Goal: Task Accomplishment & Management: Use online tool/utility

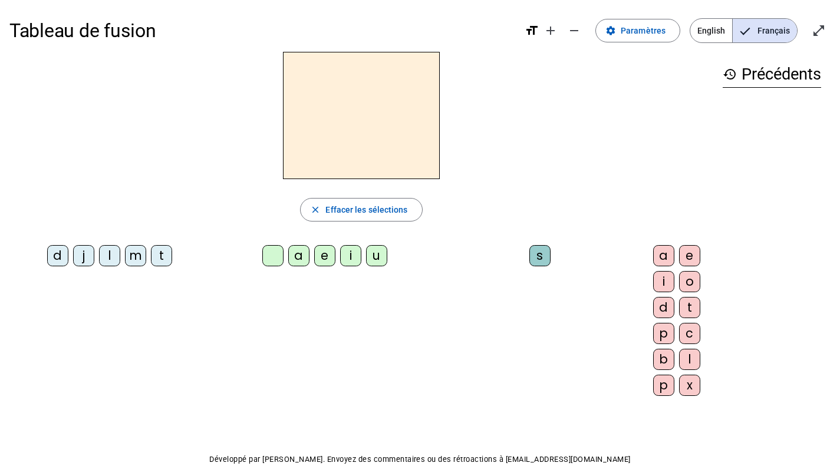
click at [74, 266] on div "j" at bounding box center [83, 255] width 21 height 21
click at [314, 266] on div "e" at bounding box center [324, 255] width 21 height 21
click at [117, 266] on div "l" at bounding box center [109, 255] width 21 height 21
click at [367, 266] on div "u" at bounding box center [376, 255] width 21 height 21
click at [288, 266] on div "a" at bounding box center [298, 255] width 21 height 21
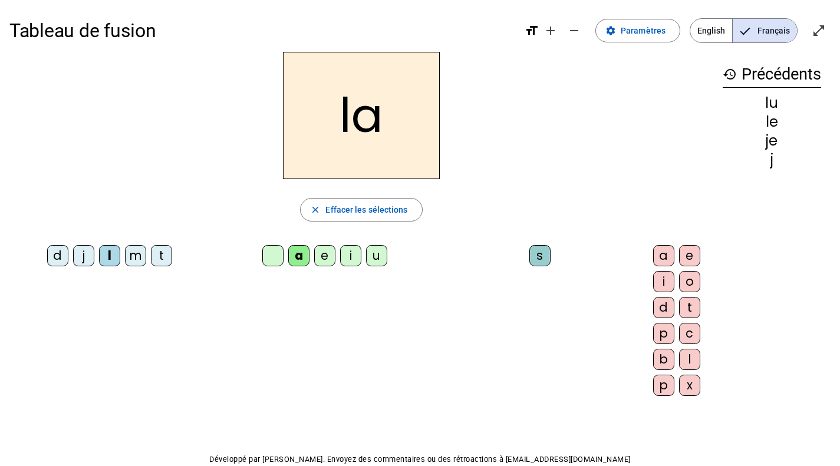
click at [146, 266] on div "m" at bounding box center [135, 255] width 21 height 21
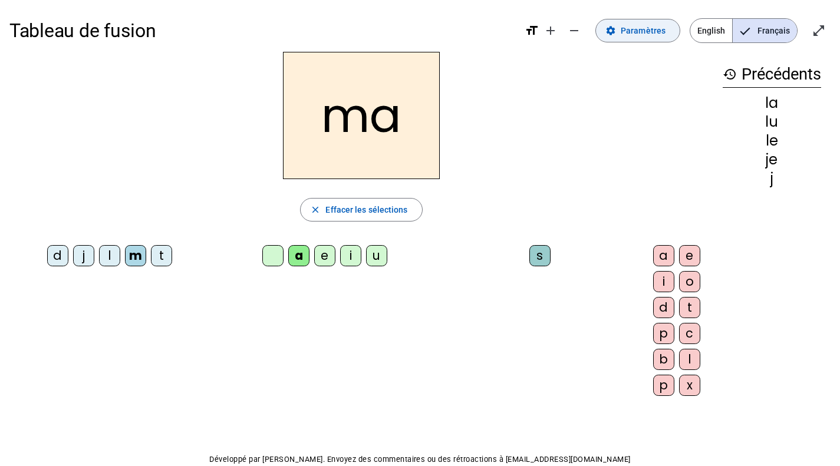
click at [621, 38] on span "Paramètres" at bounding box center [643, 31] width 45 height 14
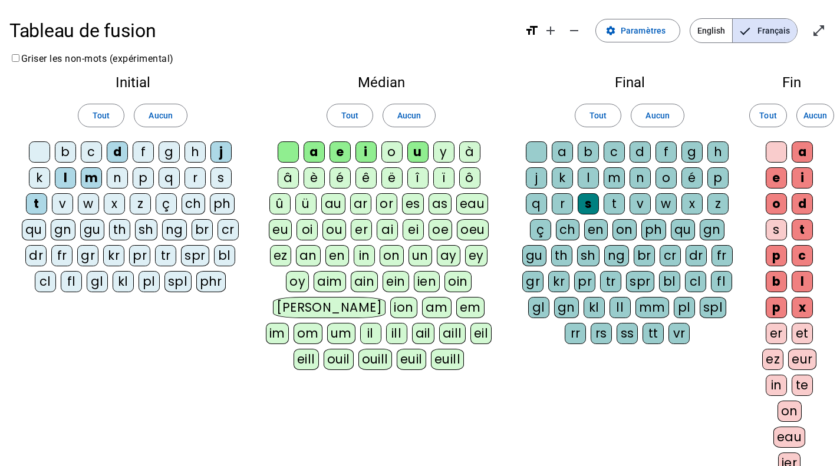
click at [403, 163] on div "o" at bounding box center [391, 151] width 21 height 21
click at [625, 215] on div "t" at bounding box center [614, 203] width 21 height 21
click at [625, 163] on div "c" at bounding box center [614, 151] width 21 height 21
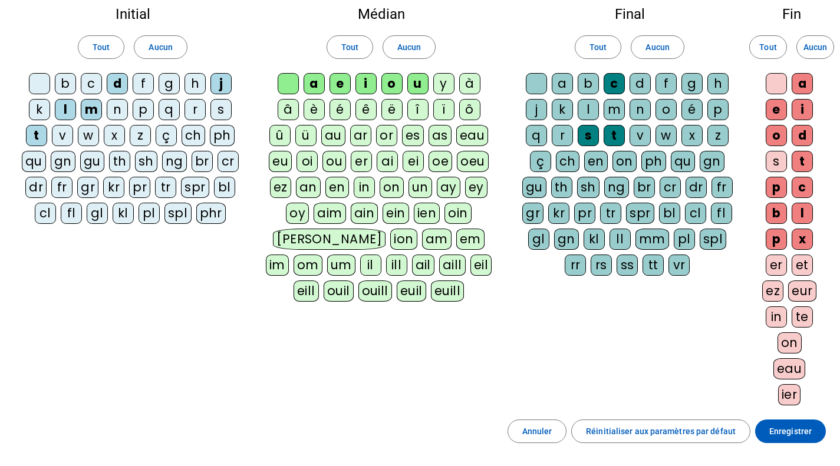
click at [792, 120] on div "i" at bounding box center [802, 109] width 21 height 21
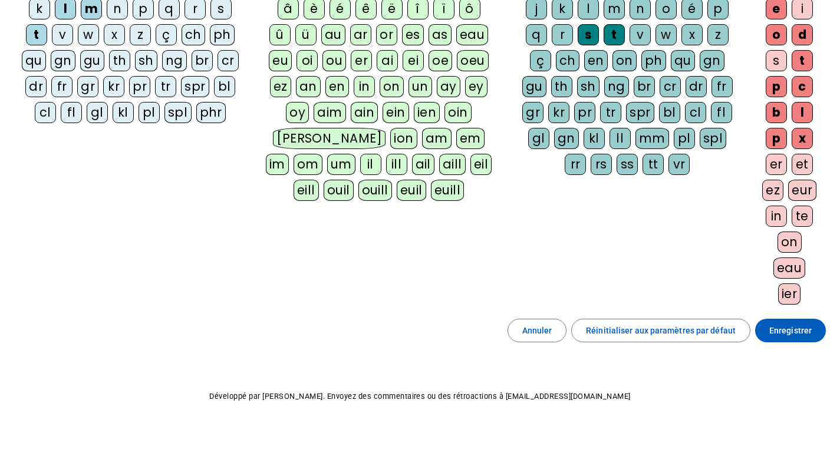
scroll to position [0, 0]
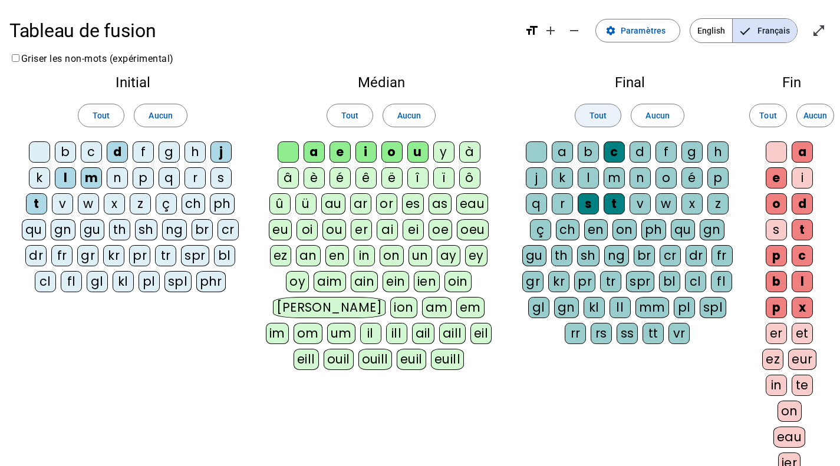
click at [589, 123] on span "Tout" at bounding box center [597, 115] width 17 height 14
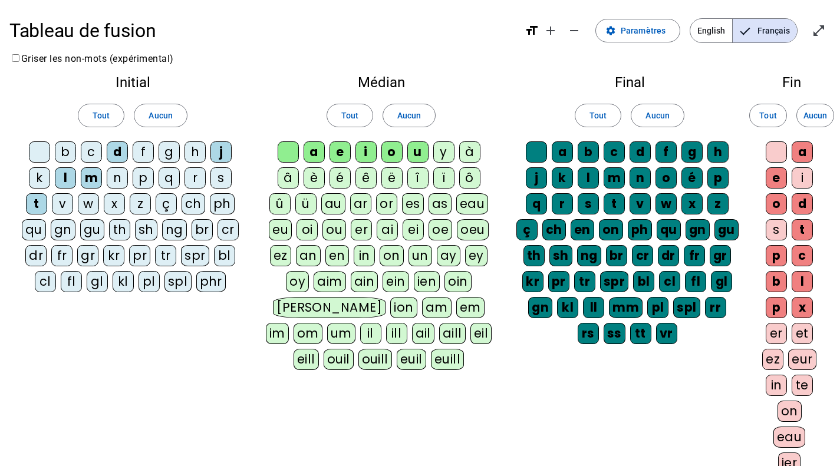
click at [573, 163] on div "a" at bounding box center [562, 151] width 21 height 21
click at [604, 189] on div "m" at bounding box center [614, 177] width 21 height 21
click at [625, 163] on div "c" at bounding box center [614, 151] width 21 height 21
click at [599, 215] on div "s" at bounding box center [588, 203] width 21 height 21
click at [625, 215] on div "t" at bounding box center [614, 203] width 21 height 21
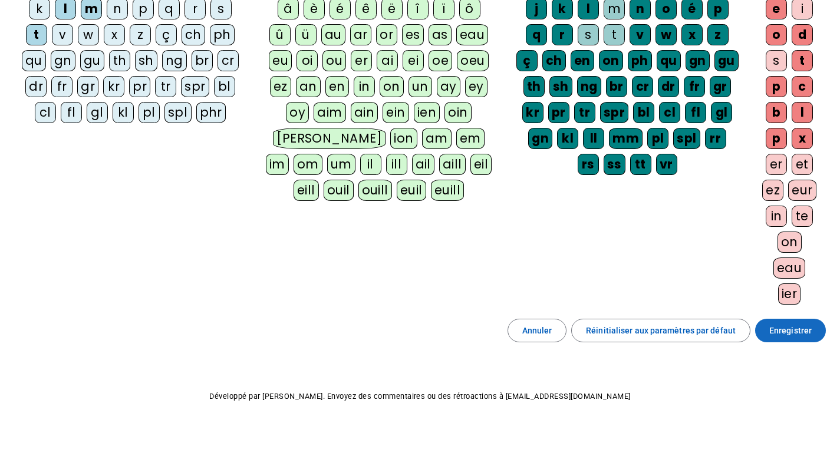
click at [769, 324] on span "Enregistrer" at bounding box center [790, 331] width 42 height 14
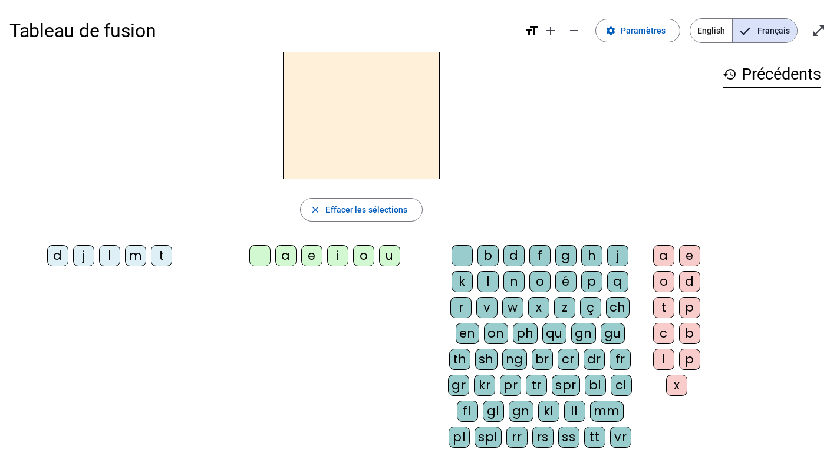
click at [47, 266] on div "d" at bounding box center [57, 255] width 21 height 21
click at [374, 217] on span "Effacer les sélections" at bounding box center [366, 210] width 82 height 14
click at [621, 38] on span "Paramètres" at bounding box center [643, 31] width 45 height 14
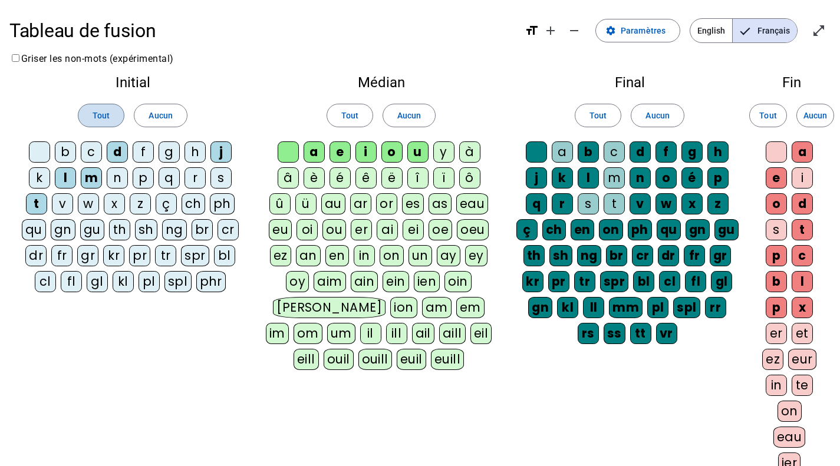
click at [97, 123] on span "Tout" at bounding box center [101, 115] width 17 height 14
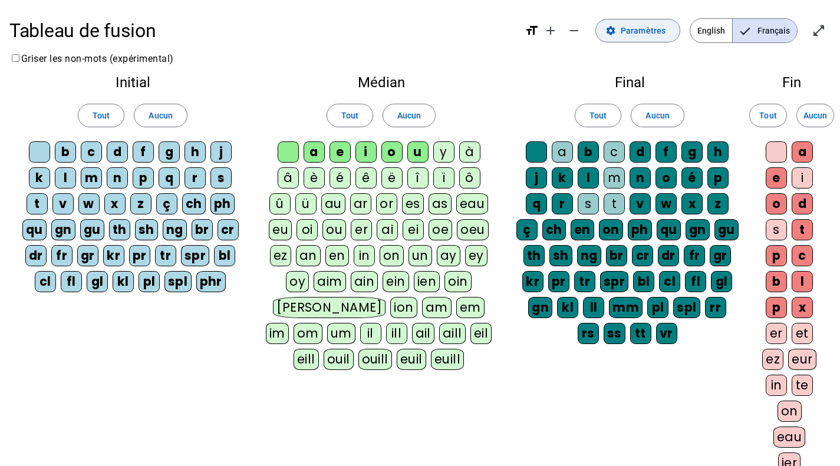
click at [596, 42] on span at bounding box center [638, 31] width 84 height 28
click at [110, 130] on span at bounding box center [100, 115] width 45 height 28
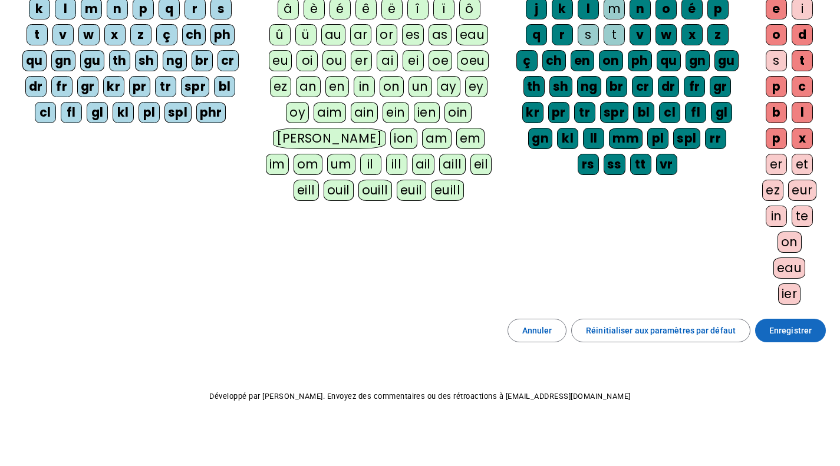
click at [769, 331] on span "Enregistrer" at bounding box center [790, 331] width 42 height 14
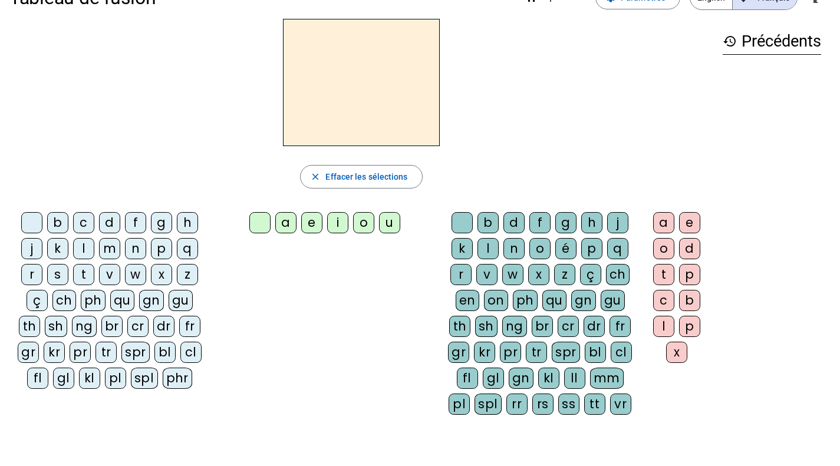
scroll to position [17, 0]
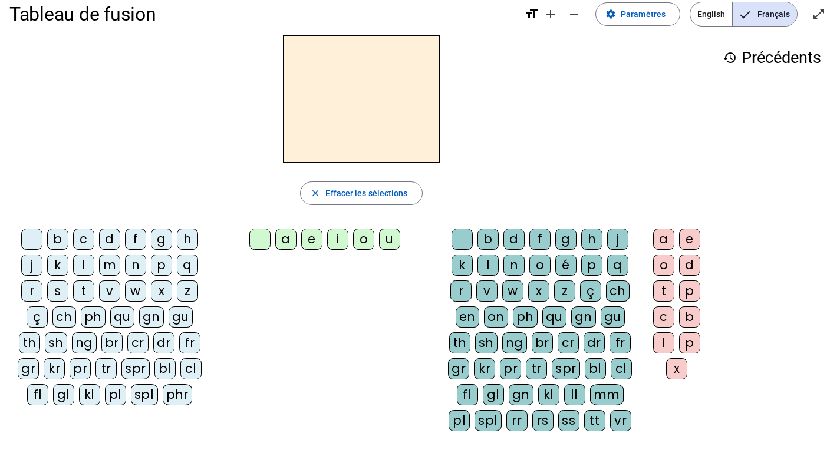
click at [275, 250] on div "a" at bounding box center [285, 239] width 21 height 21
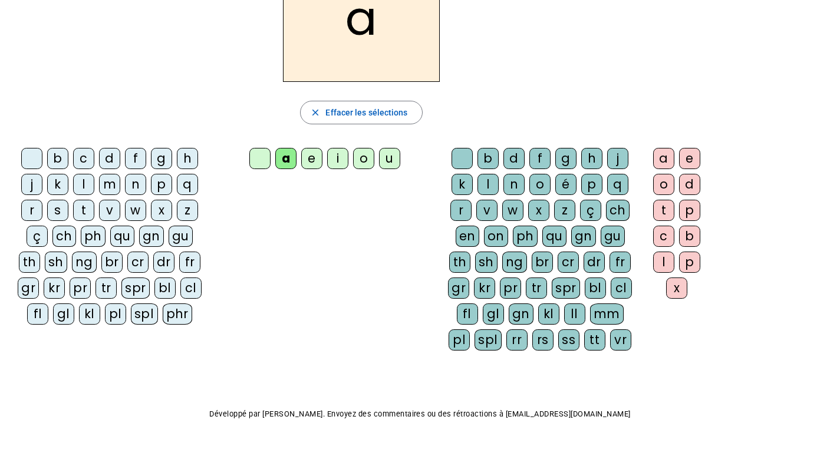
scroll to position [0, 0]
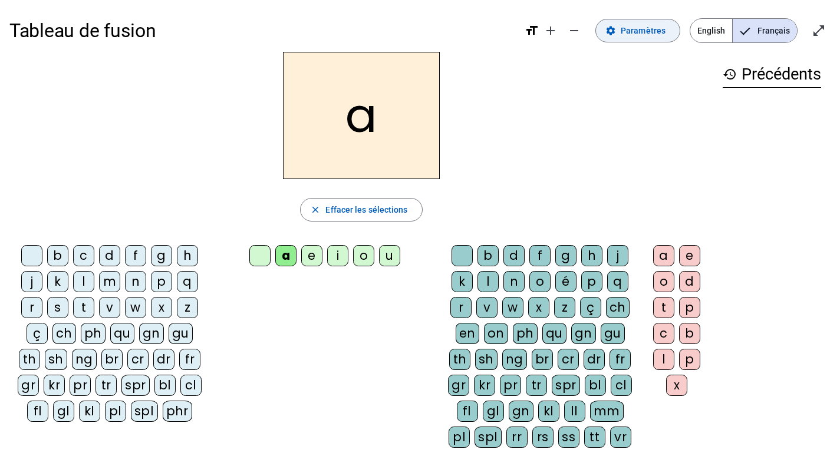
click at [621, 38] on span "Paramètres" at bounding box center [643, 31] width 45 height 14
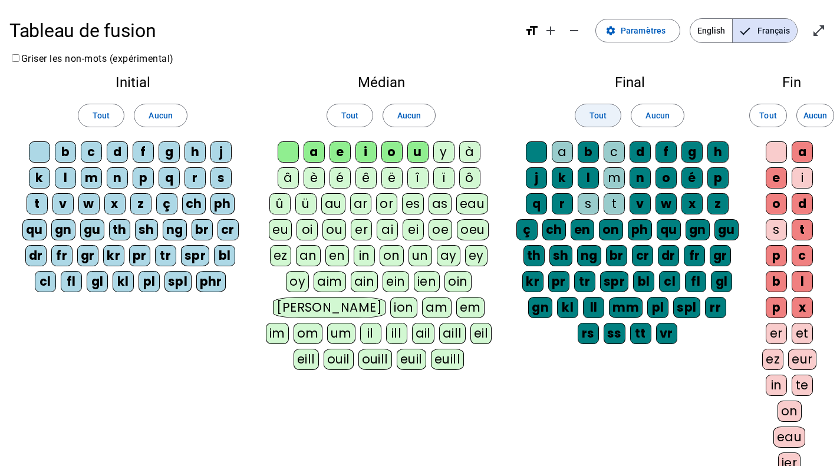
click at [592, 123] on span "Tout" at bounding box center [597, 115] width 17 height 14
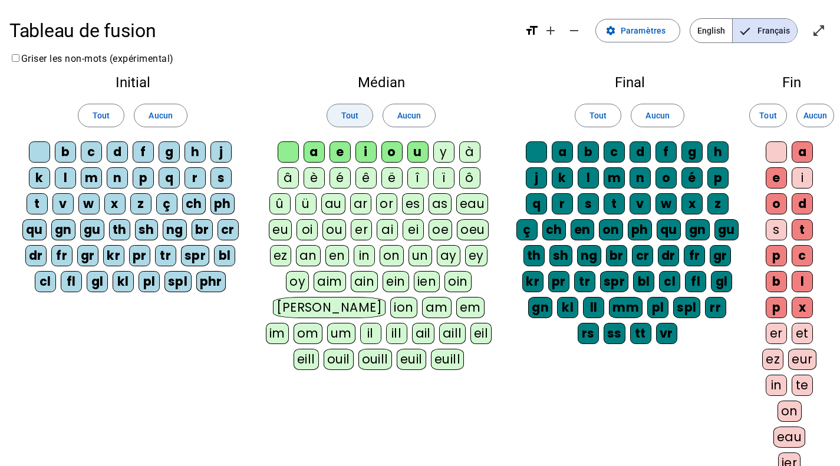
click at [341, 123] on span "Tout" at bounding box center [349, 115] width 17 height 14
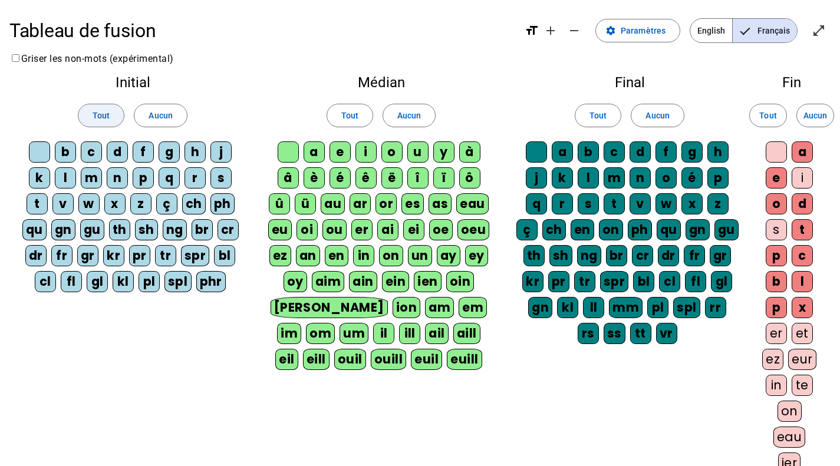
click at [95, 123] on span "Tout" at bounding box center [101, 115] width 17 height 14
click at [750, 130] on span at bounding box center [768, 115] width 37 height 28
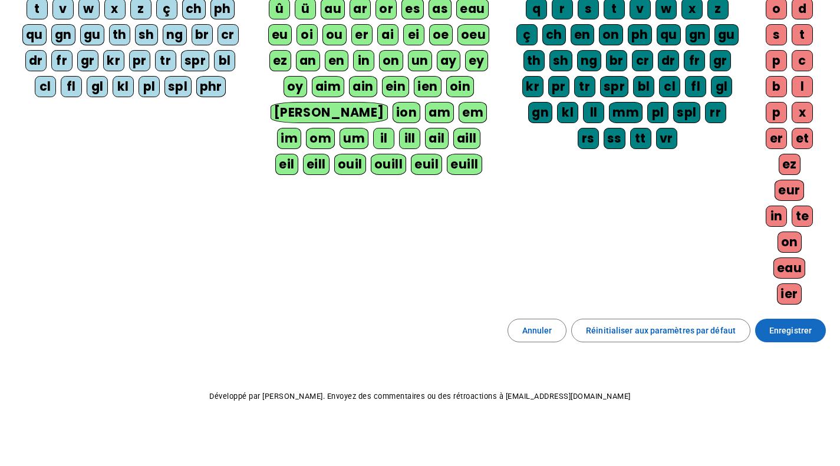
click at [769, 324] on span "Enregistrer" at bounding box center [790, 331] width 42 height 14
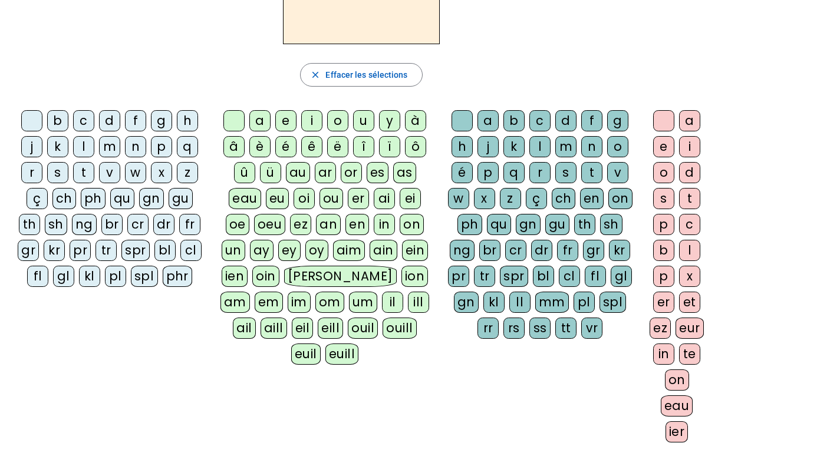
scroll to position [134, 0]
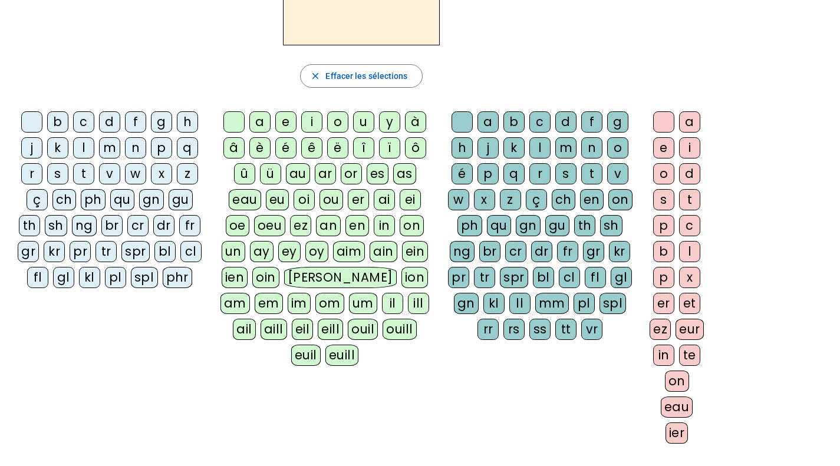
click at [258, 133] on div "a" at bounding box center [259, 121] width 21 height 21
click at [555, 159] on div "m" at bounding box center [565, 147] width 21 height 21
click at [679, 159] on div "i" at bounding box center [689, 147] width 21 height 21
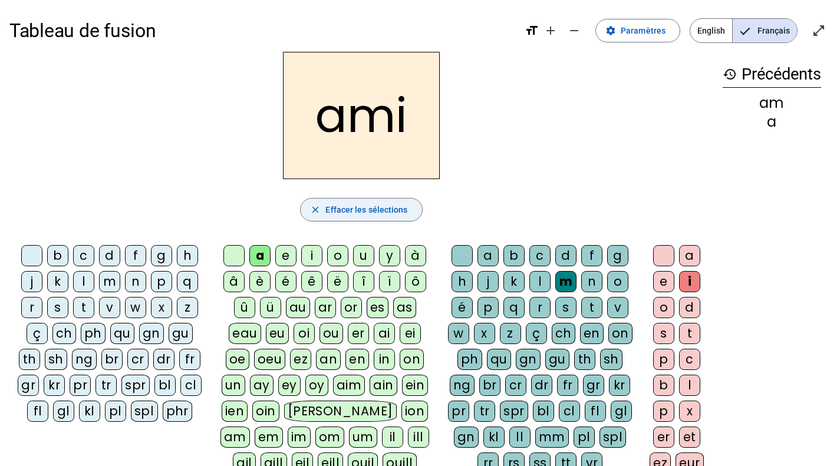
click at [341, 217] on span "Effacer les sélections" at bounding box center [366, 210] width 82 height 14
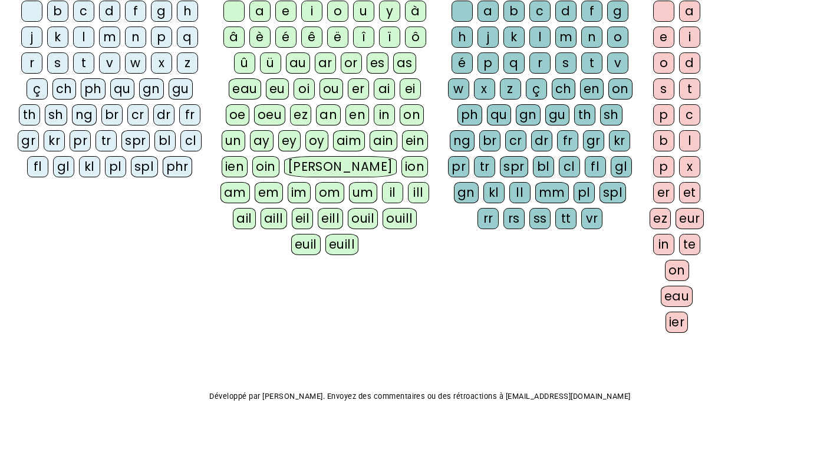
scroll to position [219, 0]
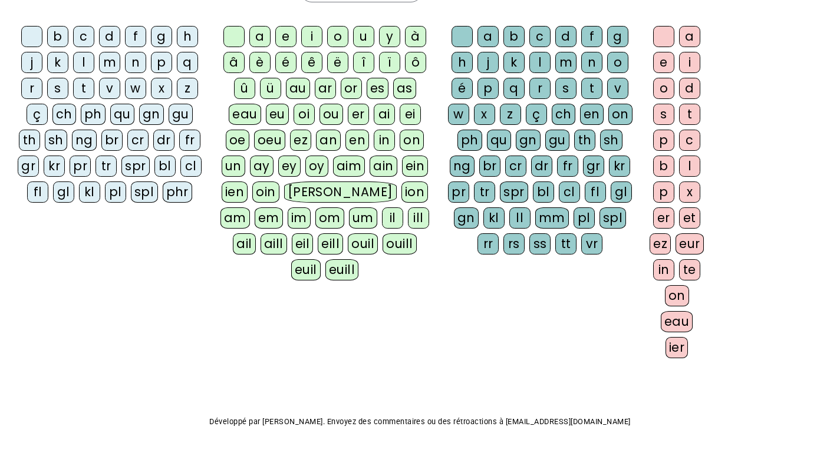
click at [265, 47] on div "a" at bounding box center [259, 36] width 21 height 21
click at [322, 47] on div "i" at bounding box center [311, 36] width 21 height 21
click at [252, 47] on div "a" at bounding box center [259, 36] width 21 height 21
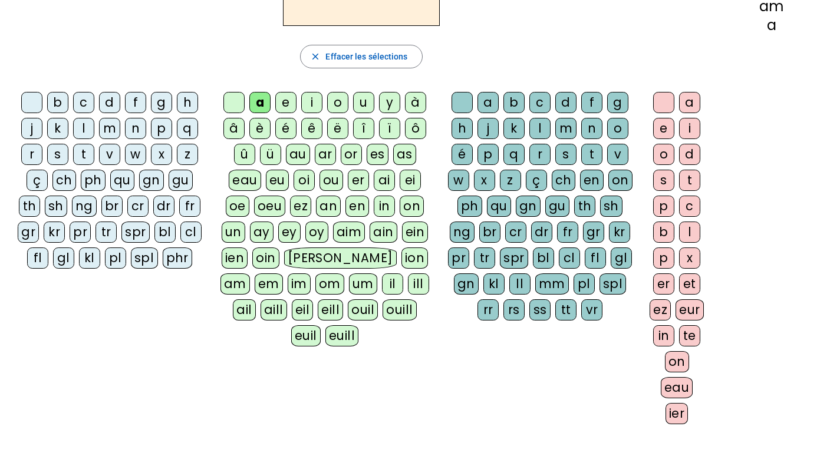
scroll to position [154, 0]
click at [350, 63] on span "Effacer les sélections" at bounding box center [366, 56] width 82 height 14
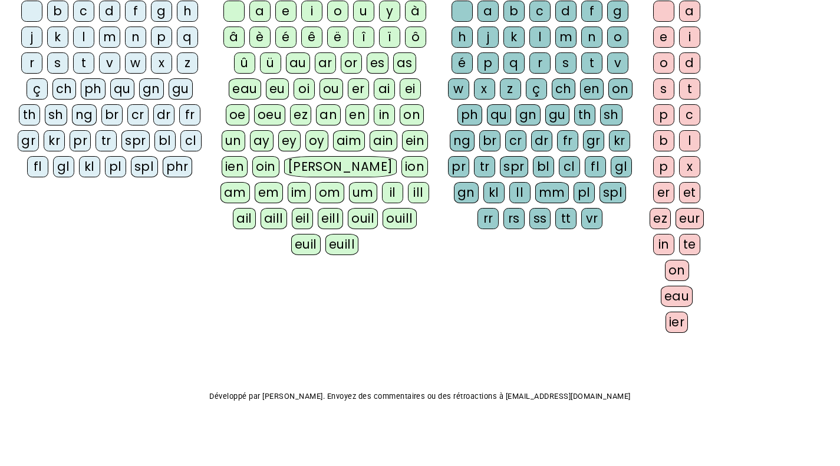
scroll to position [273, 0]
click at [374, 100] on div "ai" at bounding box center [384, 88] width 21 height 21
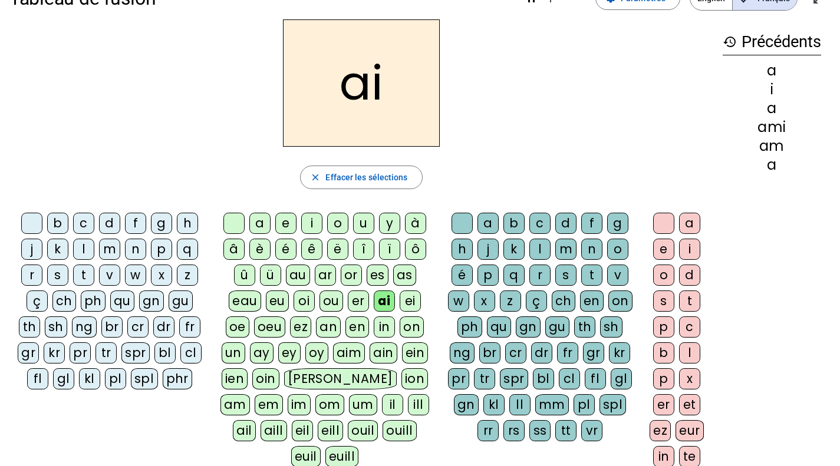
scroll to position [32, 0]
click at [555, 261] on div "m" at bounding box center [565, 249] width 21 height 21
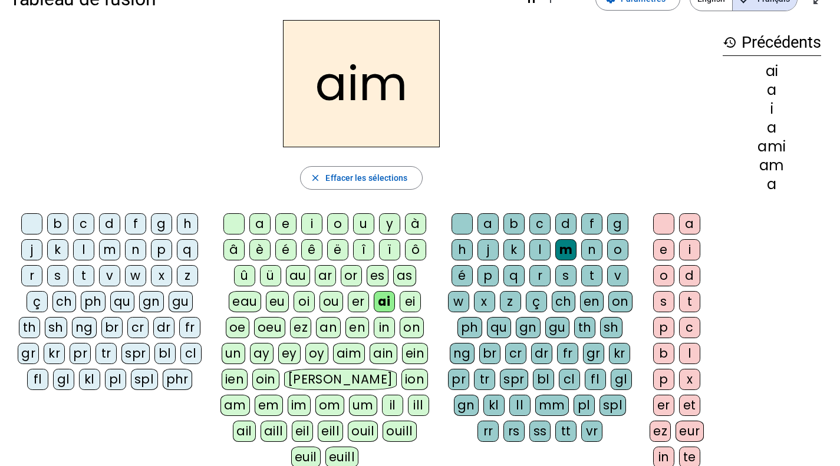
click at [653, 261] on div "e" at bounding box center [663, 249] width 21 height 21
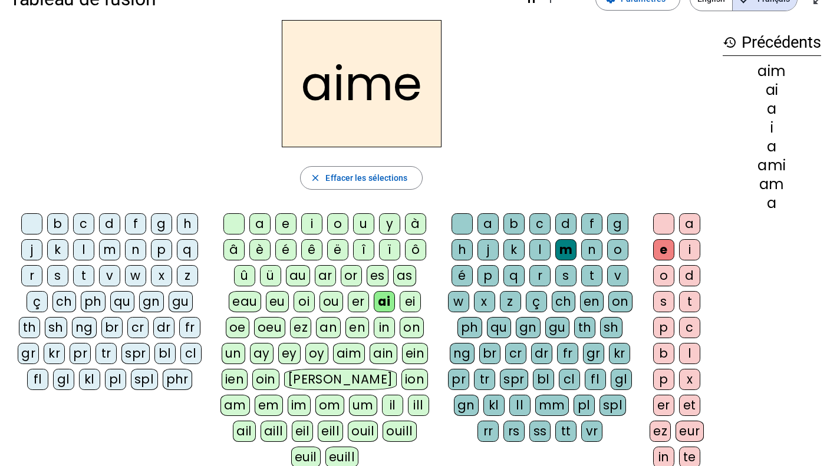
click at [269, 235] on div "a" at bounding box center [259, 223] width 21 height 21
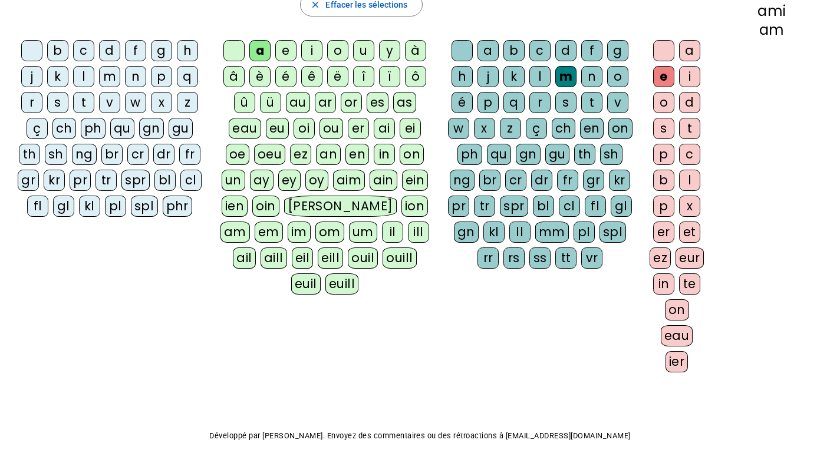
scroll to position [206, 0]
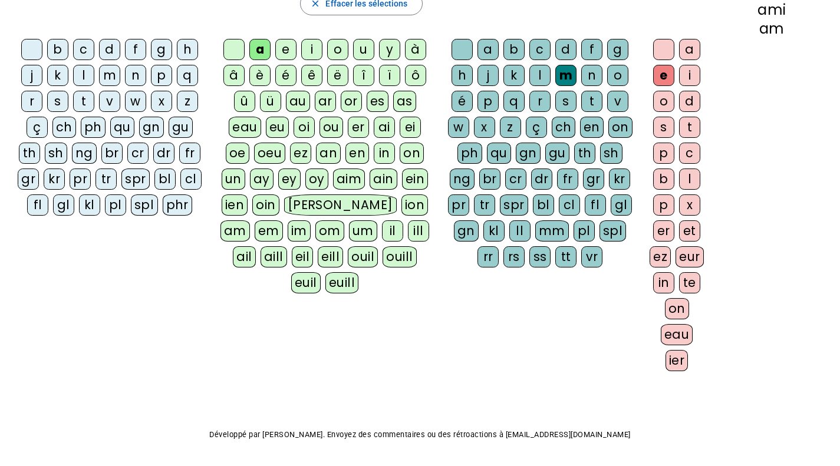
click at [607, 112] on div "v" at bounding box center [617, 101] width 21 height 21
click at [653, 86] on div "e" at bounding box center [663, 75] width 21 height 21
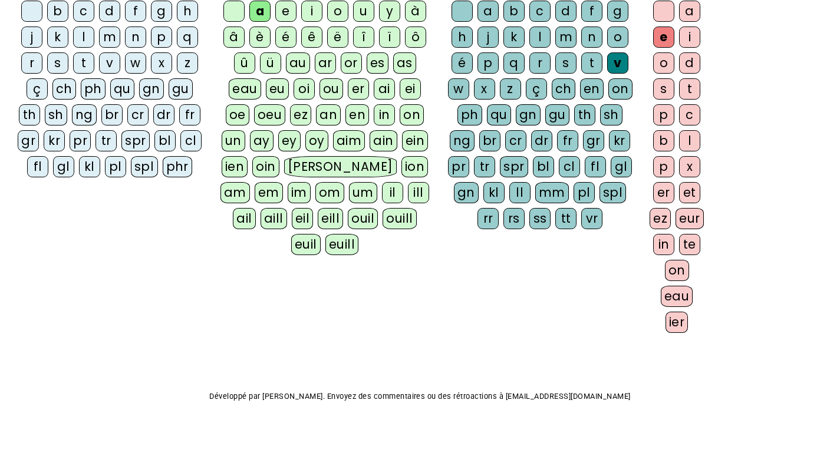
scroll to position [368, 0]
click at [679, 126] on div "c" at bounding box center [689, 114] width 21 height 21
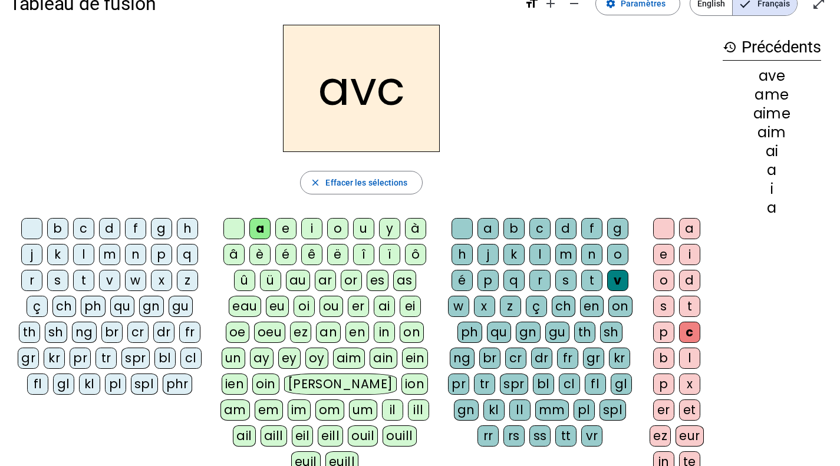
scroll to position [0, 0]
